Goal: Task Accomplishment & Management: Use online tool/utility

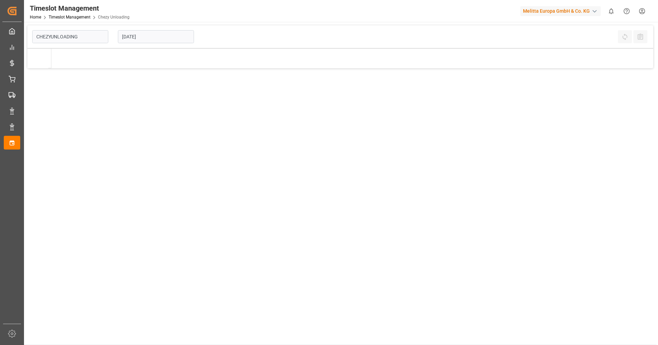
type input "Chezy Unloading"
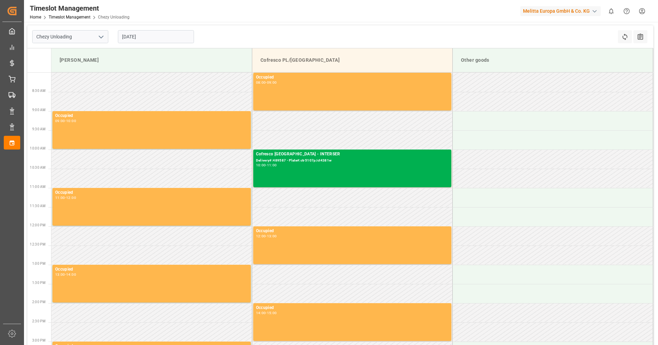
click at [154, 39] on input "[DATE]" at bounding box center [156, 36] width 76 height 13
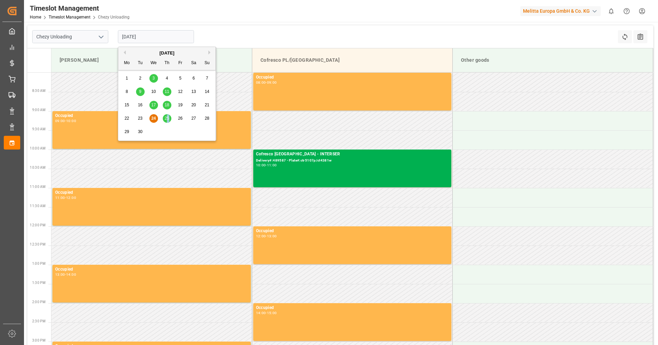
click at [168, 121] on div "25" at bounding box center [167, 118] width 9 height 8
type input "[DATE]"
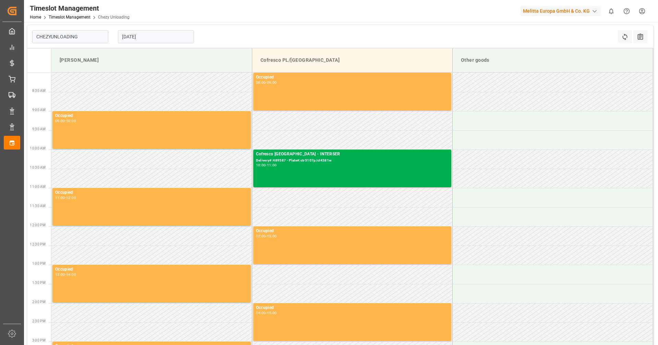
click at [151, 37] on input "[DATE]" at bounding box center [156, 36] width 76 height 13
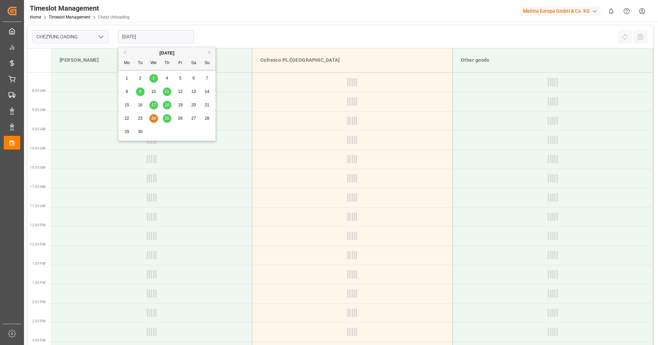
type input "Chezy Unloading"
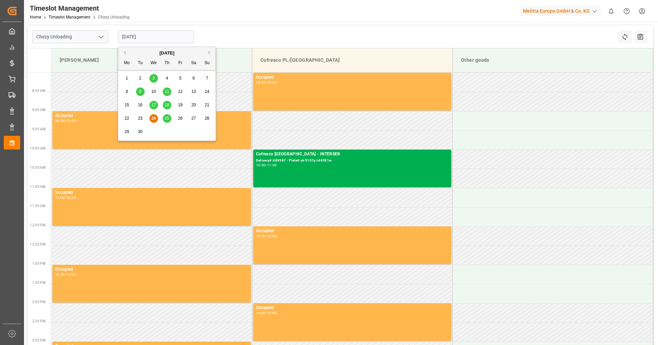
click at [167, 118] on span "25" at bounding box center [166, 118] width 4 height 5
type input "[DATE]"
